Goal: Information Seeking & Learning: Check status

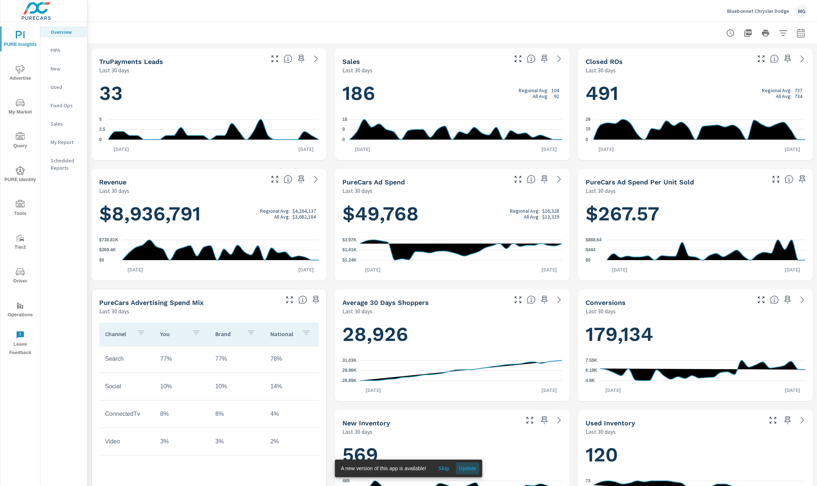
click at [471, 468] on span "Update" at bounding box center [467, 468] width 18 height 7
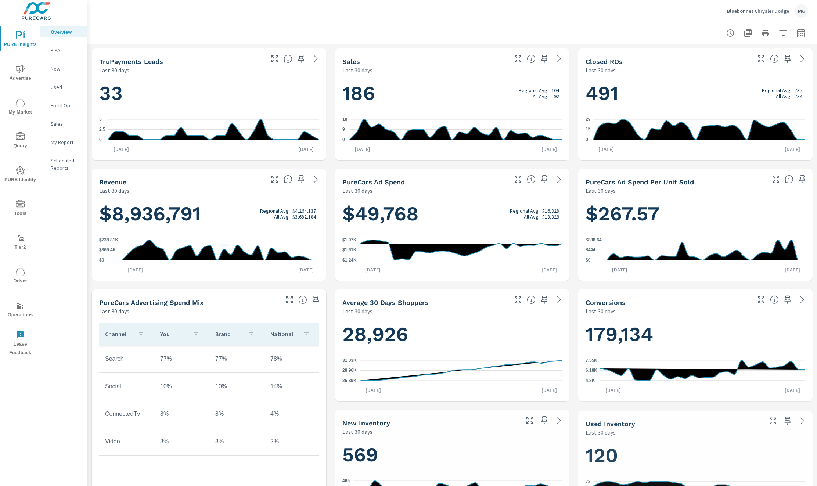
scroll to position [0, 0]
click at [57, 239] on div "Overview PIPA New Used Fixed Ops Sales My Report Scheduled Reports" at bounding box center [63, 254] width 47 height 464
